Goal: Navigation & Orientation: Find specific page/section

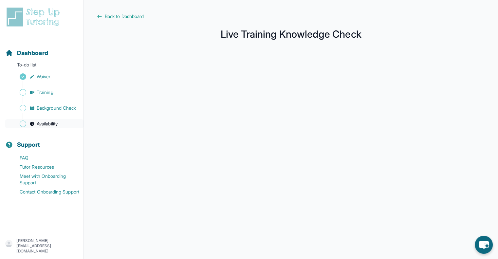
click at [48, 127] on span "Availability" at bounding box center [47, 123] width 21 height 7
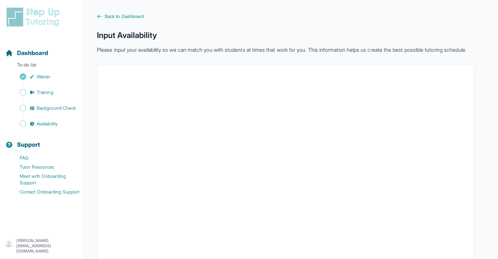
scroll to position [89, 0]
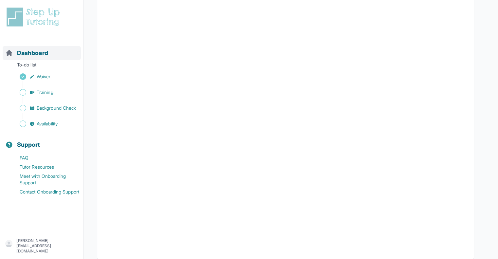
click at [35, 56] on span "Dashboard" at bounding box center [32, 52] width 31 height 9
